Goal: Task Accomplishment & Management: Manage account settings

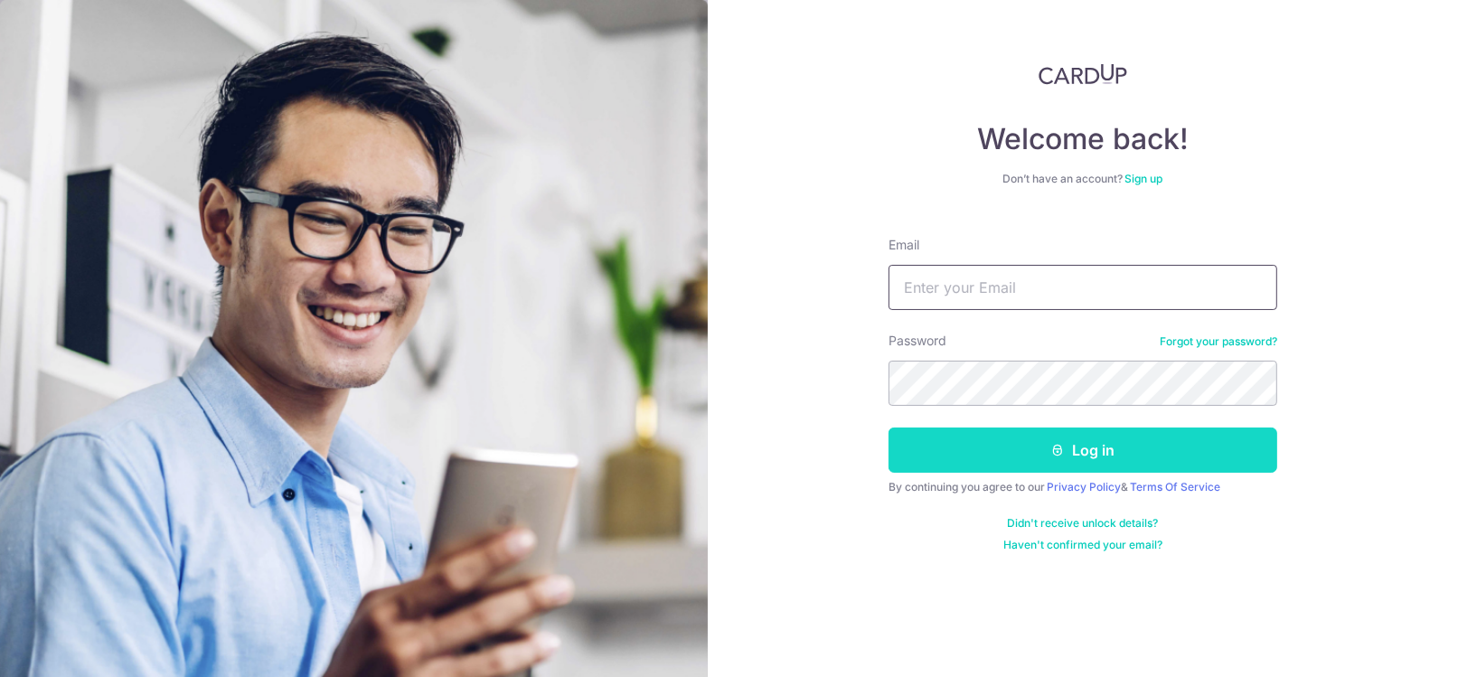
type input "Tewconstance02@gmail.com"
click at [1082, 452] on button "Log in" at bounding box center [1082, 449] width 389 height 45
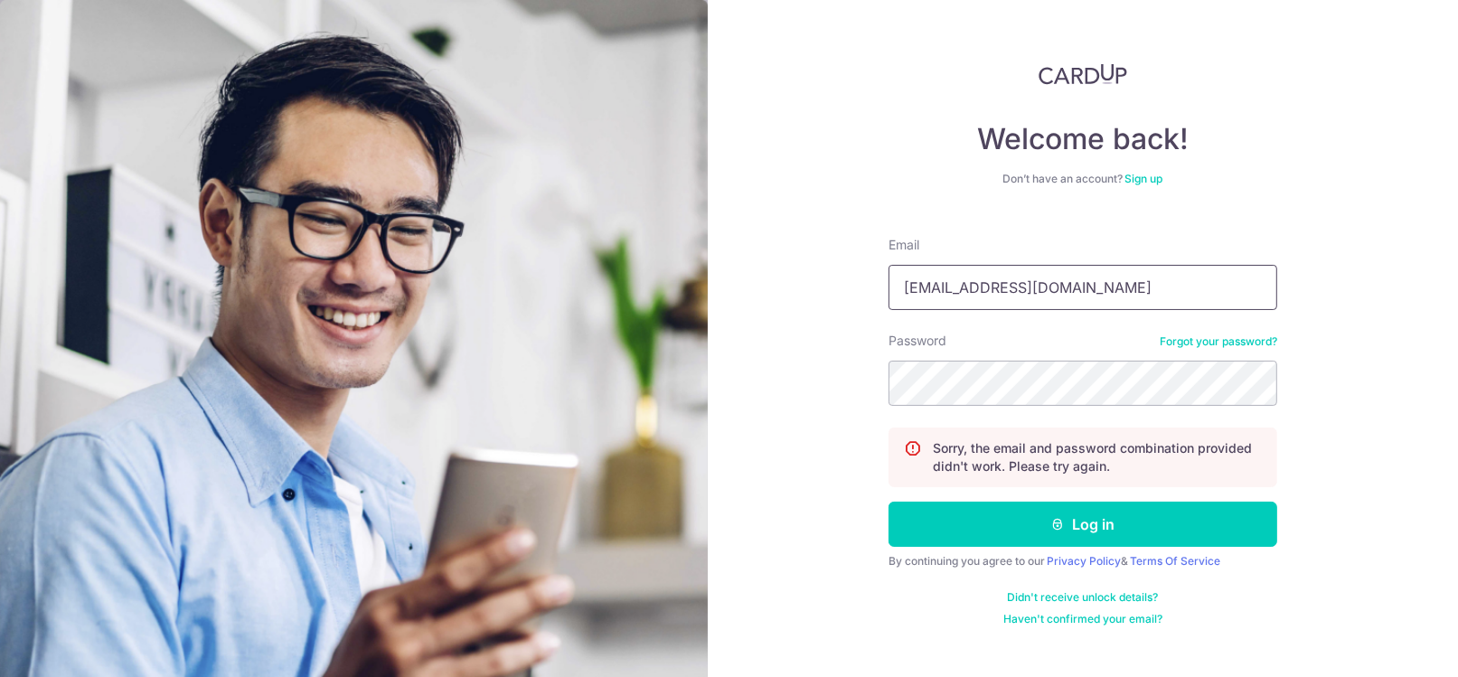
drag, startPoint x: 1064, startPoint y: 286, endPoint x: 861, endPoint y: 299, distance: 203.8
click at [861, 299] on div "Welcome back! Don’t have an account? Sign up Email [EMAIL_ADDRESS][DOMAIN_NAME]…" at bounding box center [1083, 338] width 751 height 677
type input "[PERSON_NAME][EMAIL_ADDRESS][DOMAIN_NAME]"
click at [843, 409] on div "Welcome back! Don’t have an account? Sign up Email [PERSON_NAME][EMAIL_ADDRESS]…" at bounding box center [1083, 338] width 751 height 677
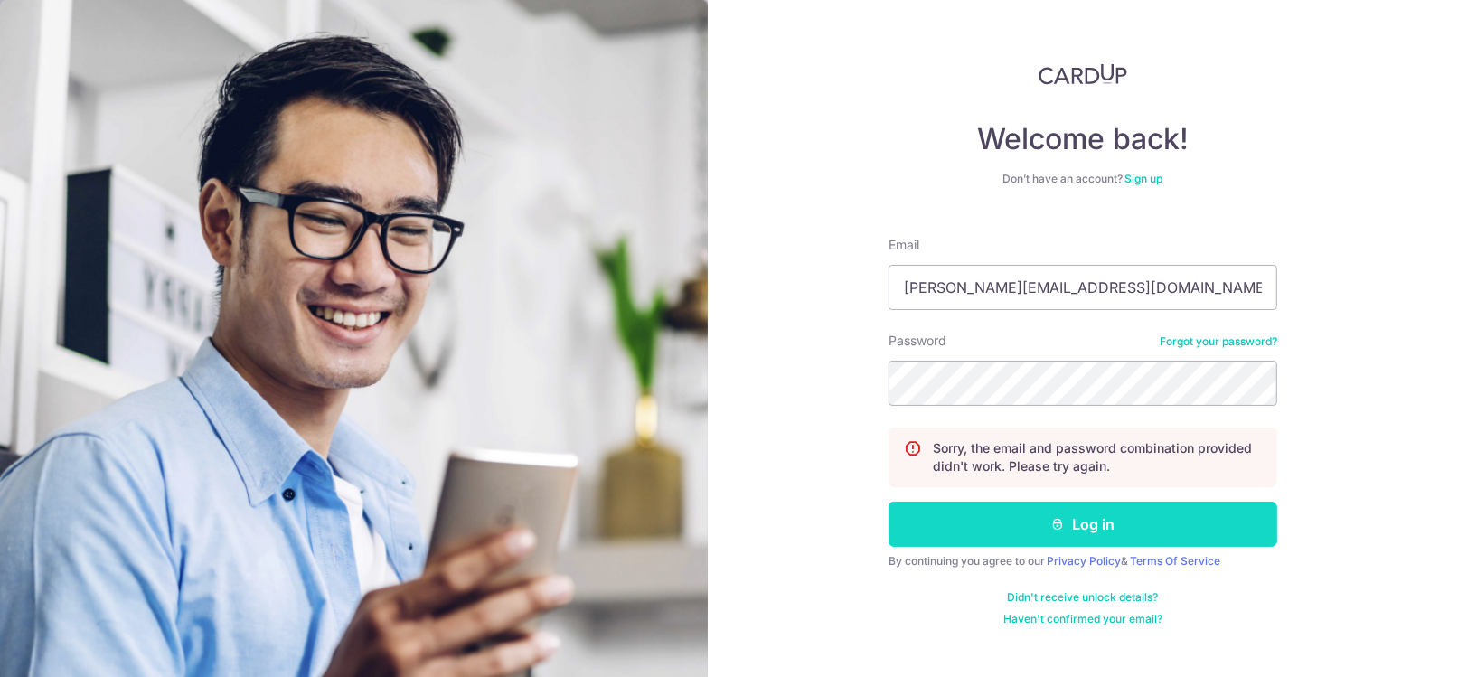
click at [938, 523] on button "Log in" at bounding box center [1082, 524] width 389 height 45
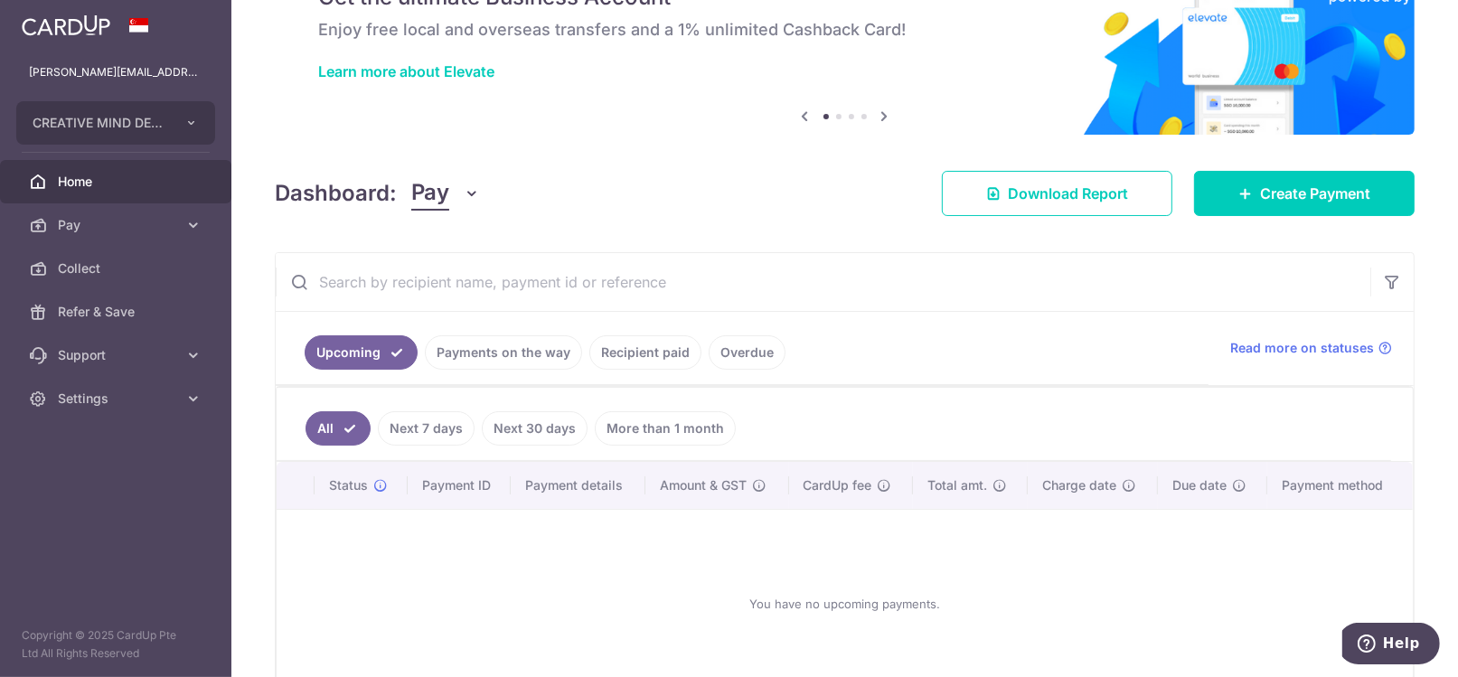
scroll to position [181, 0]
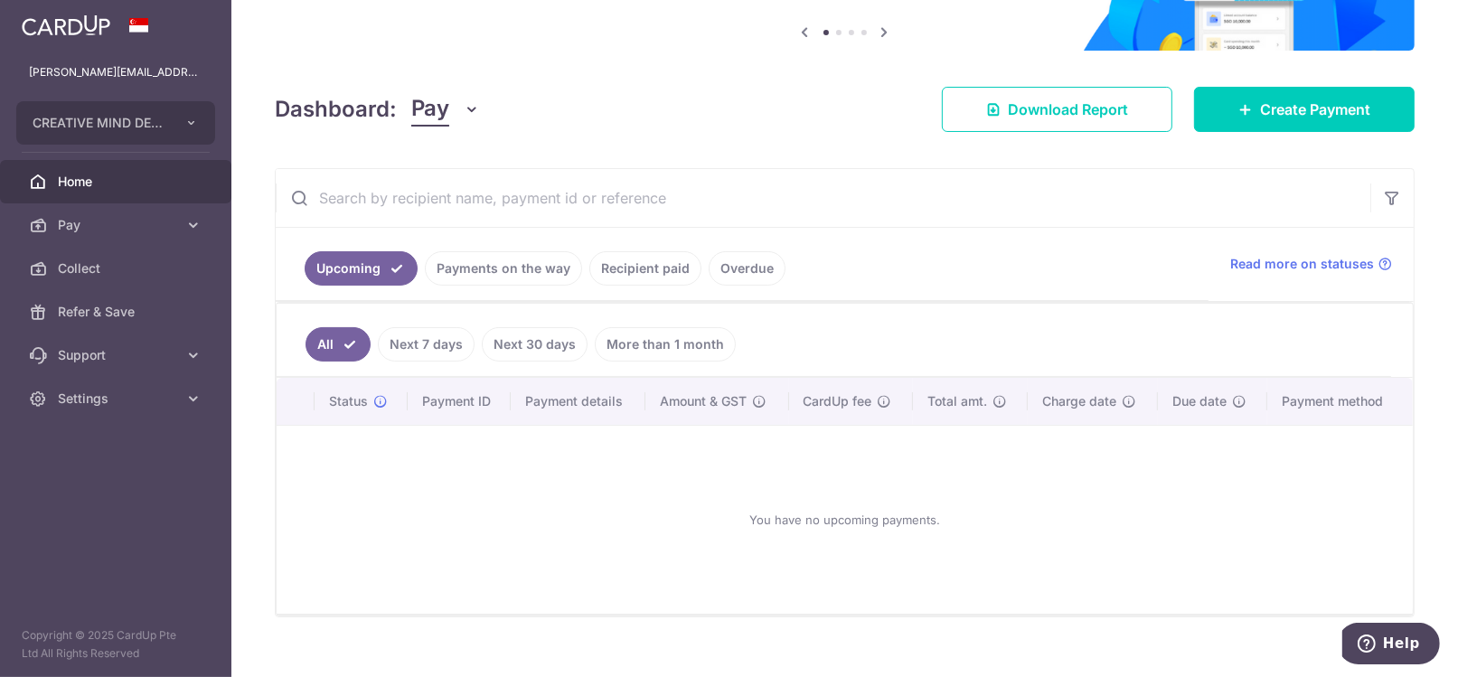
click at [621, 263] on link "Recipient paid" at bounding box center [645, 268] width 112 height 34
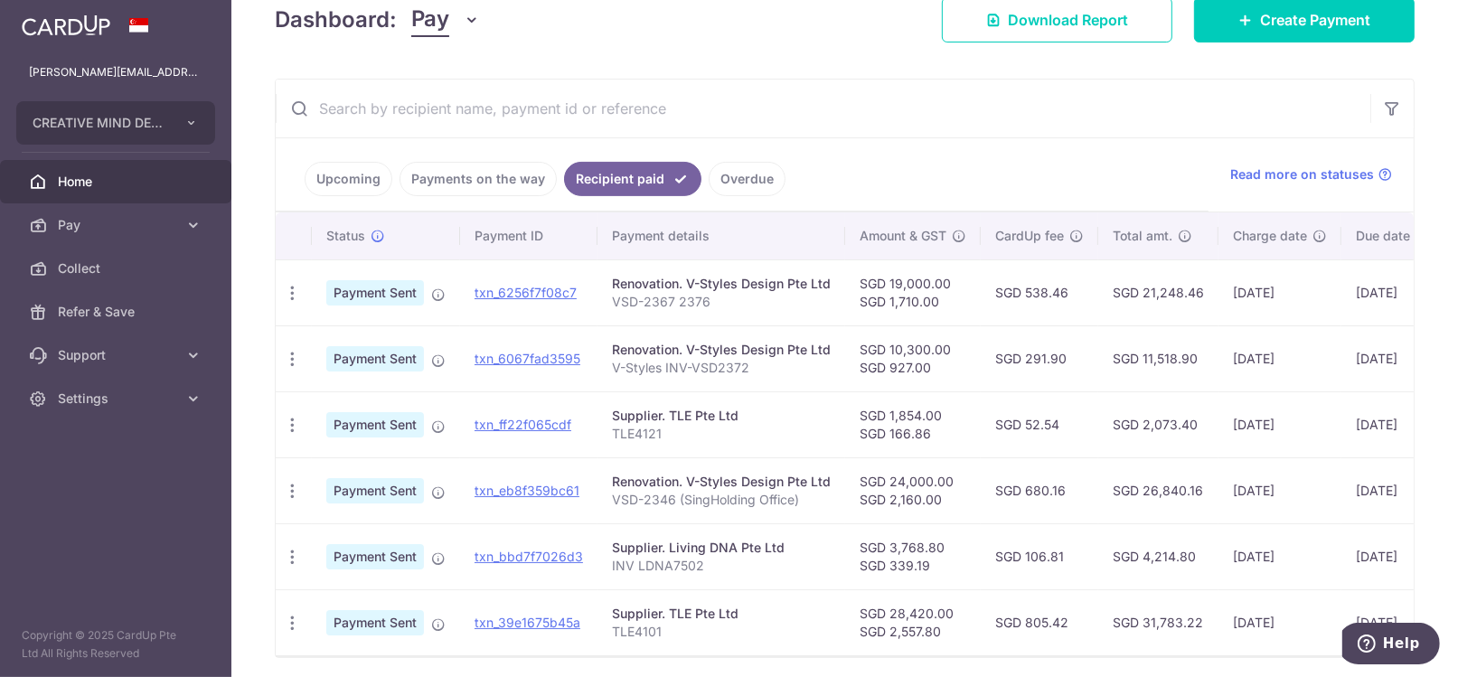
scroll to position [338, 0]
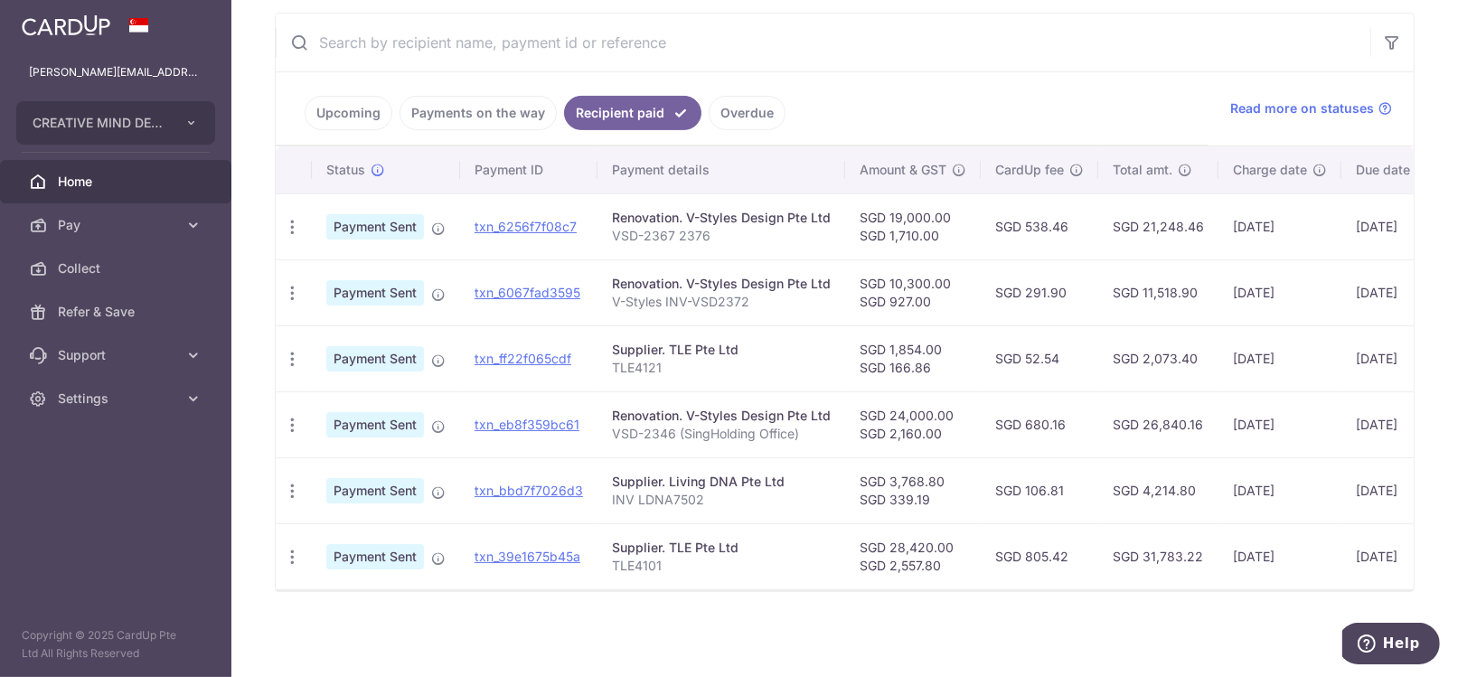
click at [807, 513] on td "Supplier. Living DNA Pte Ltd INV LDNA7502" at bounding box center [721, 490] width 248 height 66
drag, startPoint x: 530, startPoint y: 220, endPoint x: 815, endPoint y: 61, distance: 326.1
click at [530, 220] on link "txn_6256f7f08c7" at bounding box center [525, 226] width 102 height 15
